Goal: Transaction & Acquisition: Book appointment/travel/reservation

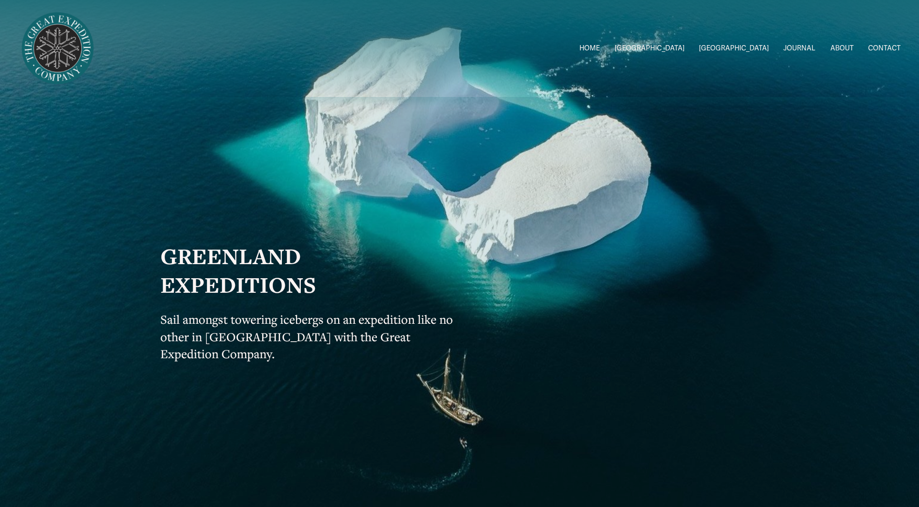
click at [0, 0] on span "2026 Expeditions" at bounding box center [0, 0] width 0 height 0
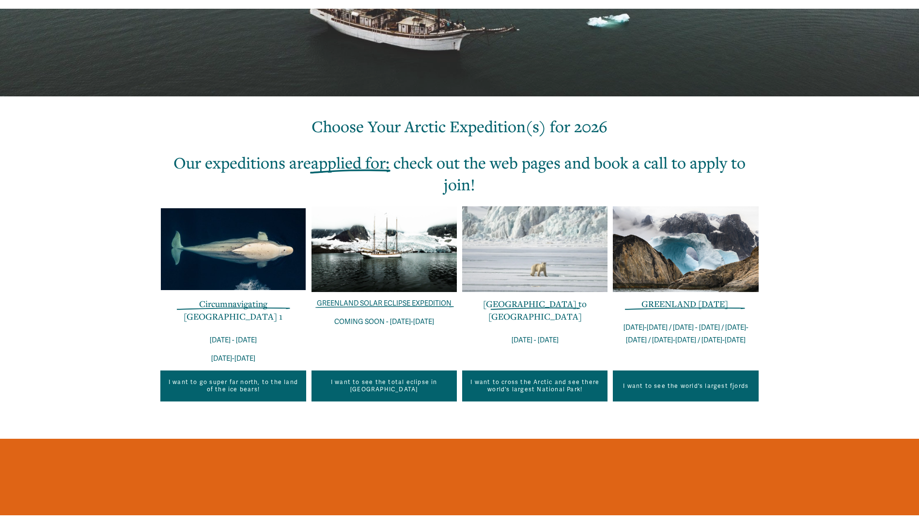
scroll to position [291, 0]
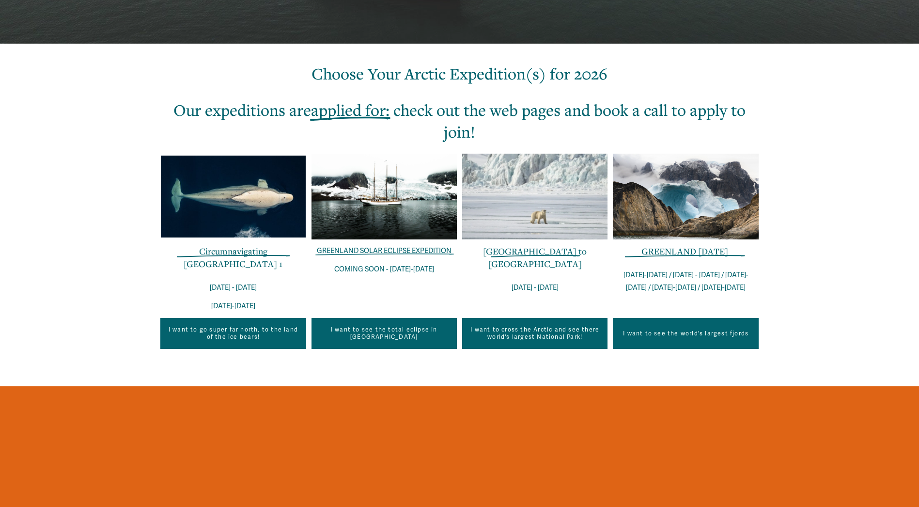
click at [712, 343] on link "I want to see the world's largest fjords" at bounding box center [685, 333] width 145 height 31
click at [680, 203] on div at bounding box center [685, 197] width 145 height 86
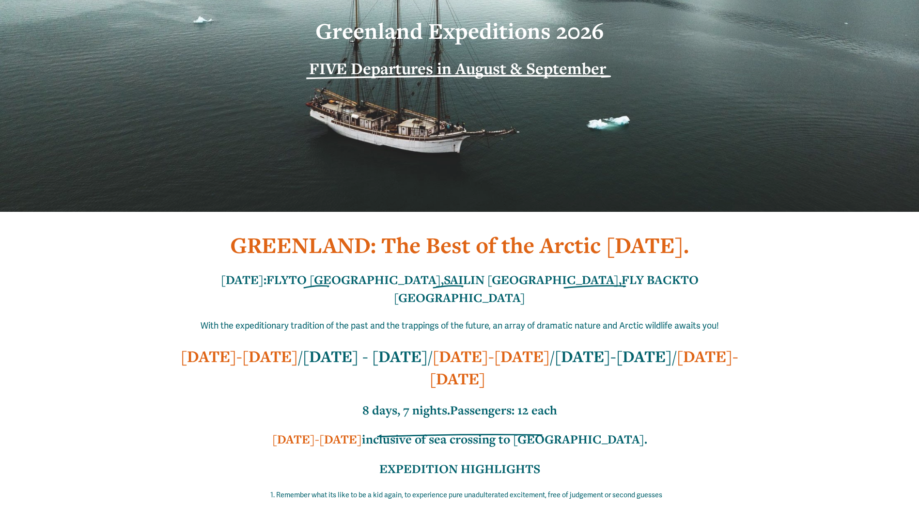
scroll to position [145, 0]
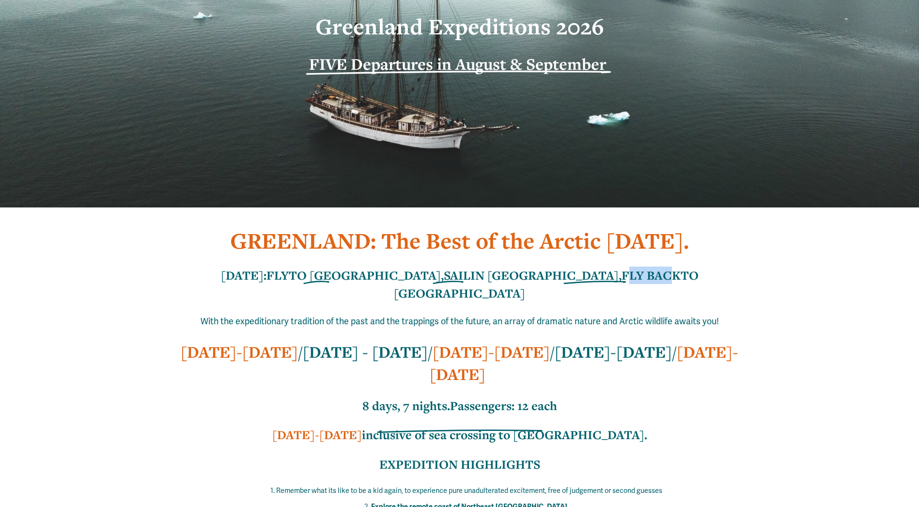
drag, startPoint x: 574, startPoint y: 271, endPoint x: 617, endPoint y: 275, distance: 43.3
click at [622, 275] on strong "FLY BACK" at bounding box center [651, 275] width 59 height 16
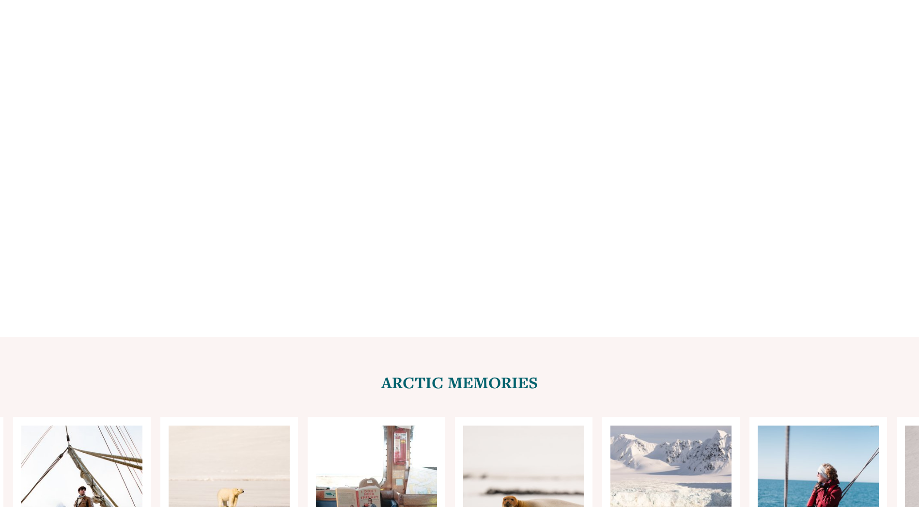
scroll to position [3730, 0]
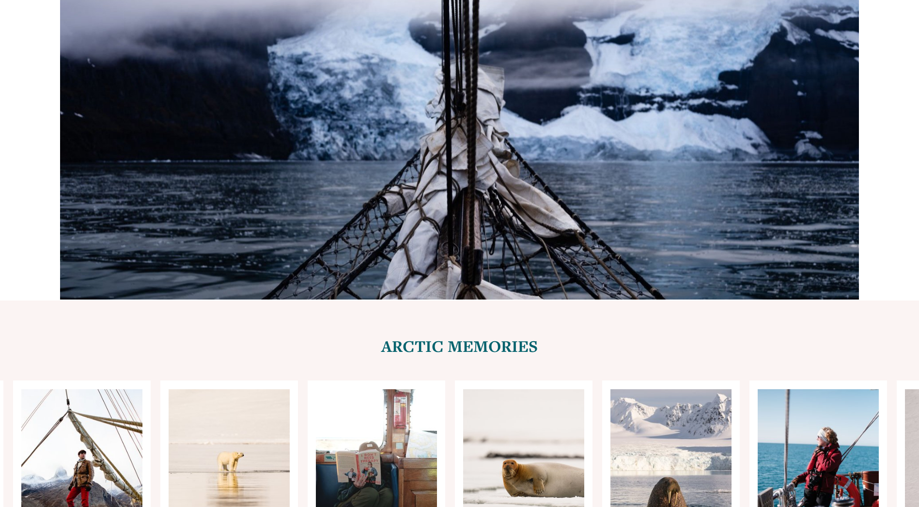
click at [635, 427] on ul "Carousel" at bounding box center [459, 471] width 598 height 183
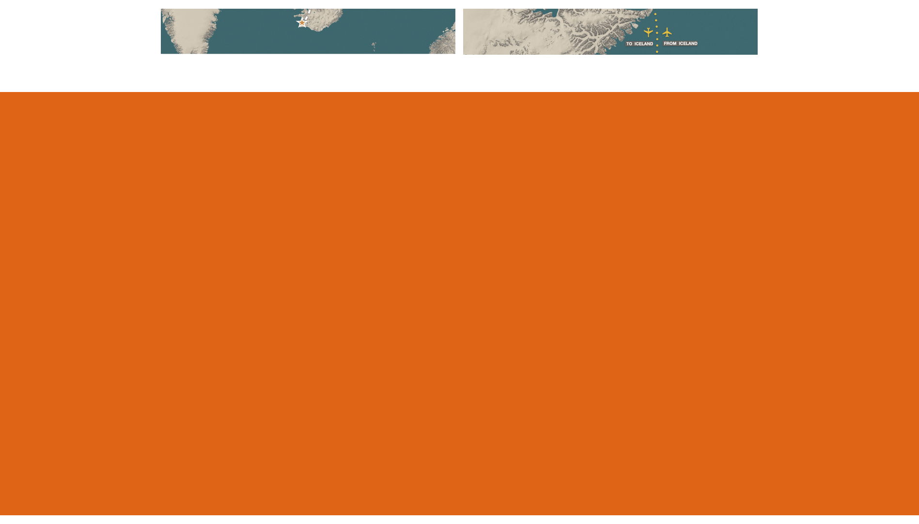
scroll to position [1029, 0]
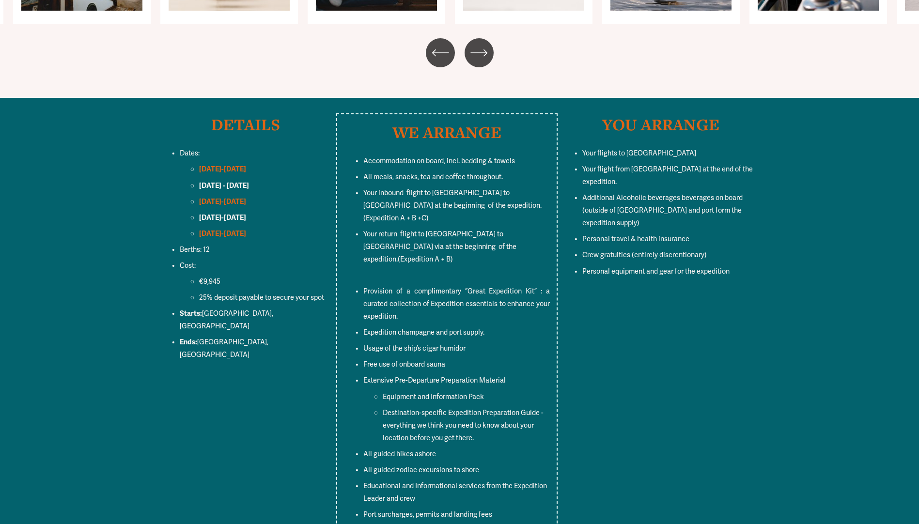
scroll to position [4263, 0]
